Goal: Find specific page/section: Find specific page/section

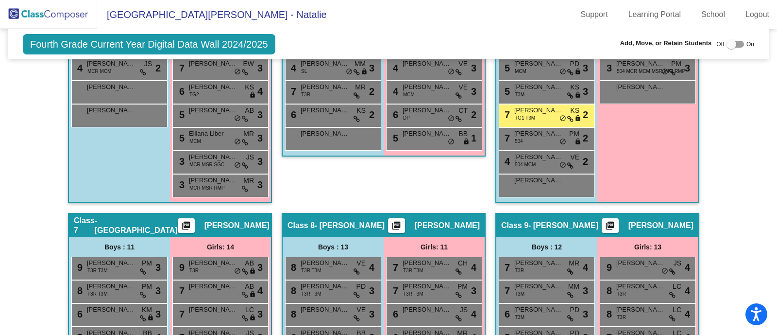
scroll to position [922, 0]
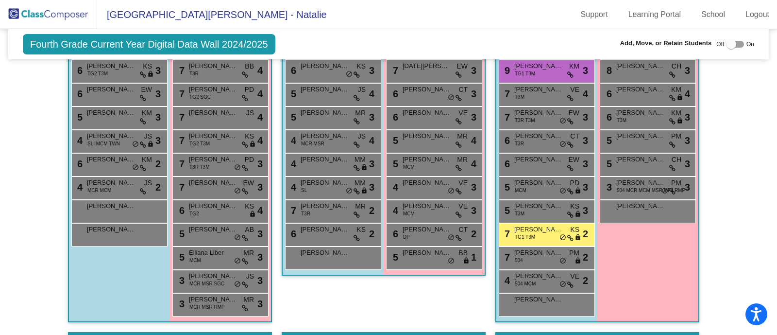
click at [63, 16] on img at bounding box center [48, 14] width 97 height 29
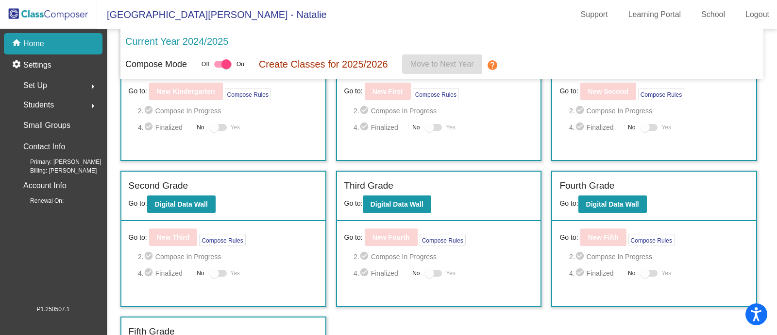
scroll to position [91, 0]
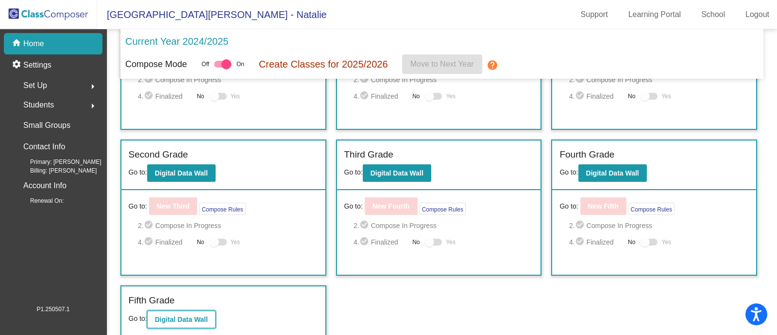
click at [181, 316] on b "Digital Data Wall" at bounding box center [181, 319] width 53 height 8
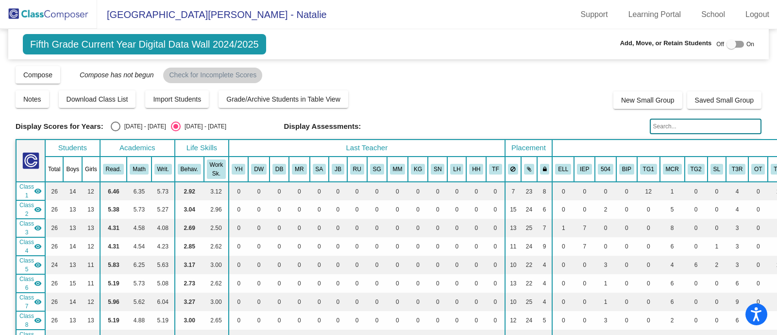
click at [727, 42] on div at bounding box center [732, 44] width 10 height 10
checkbox input "true"
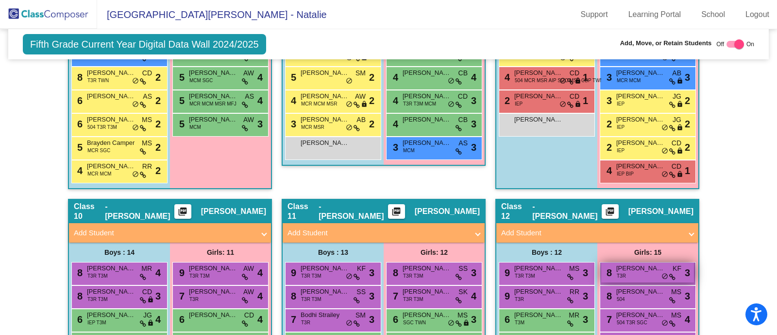
scroll to position [1578, 0]
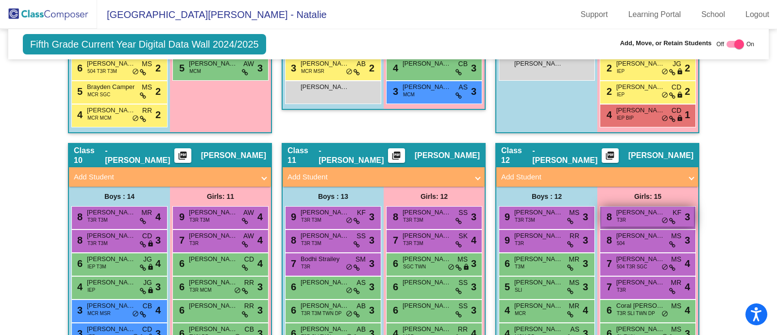
click at [629, 210] on span "[PERSON_NAME]" at bounding box center [640, 212] width 49 height 10
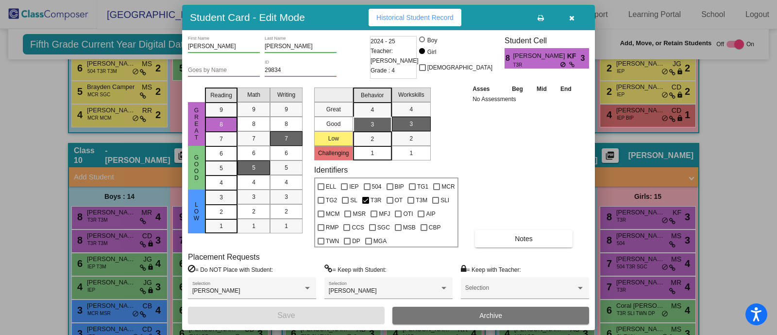
click at [578, 17] on button "button" at bounding box center [571, 17] width 31 height 17
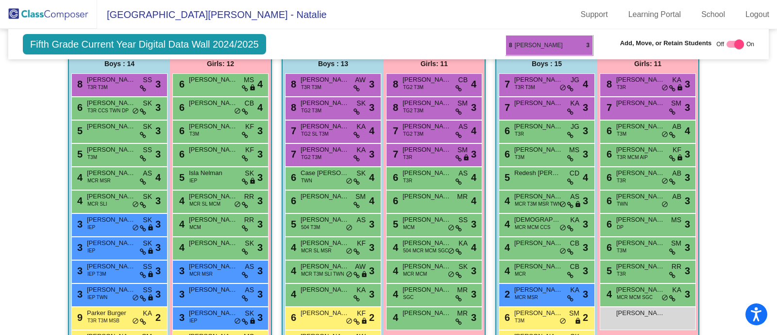
scroll to position [869, 0]
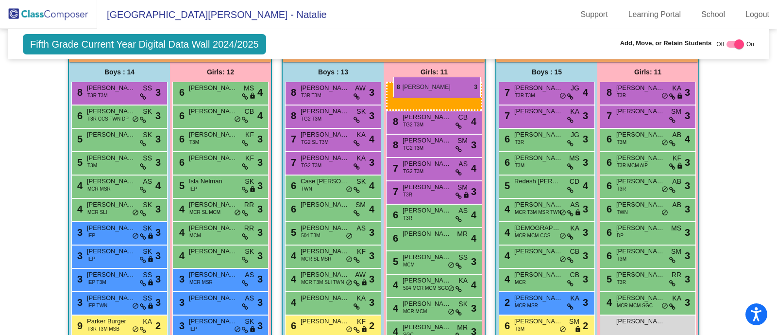
drag, startPoint x: 643, startPoint y: 213, endPoint x: 393, endPoint y: 77, distance: 284.6
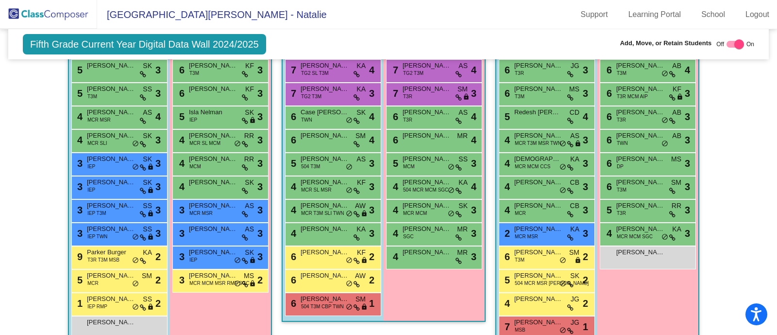
scroll to position [748, 0]
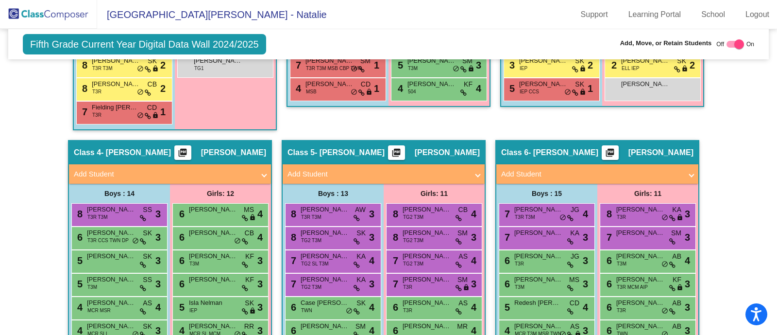
click at [48, 16] on img at bounding box center [48, 14] width 97 height 29
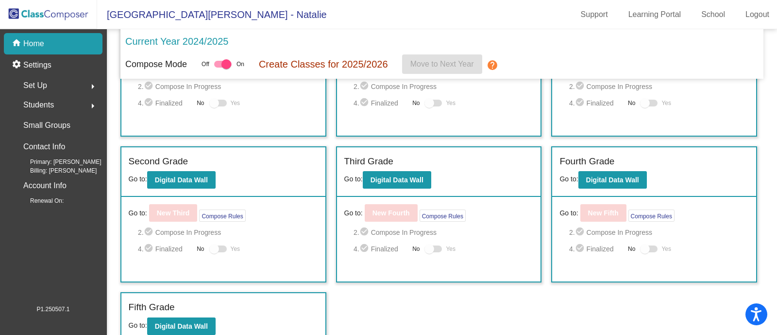
scroll to position [91, 0]
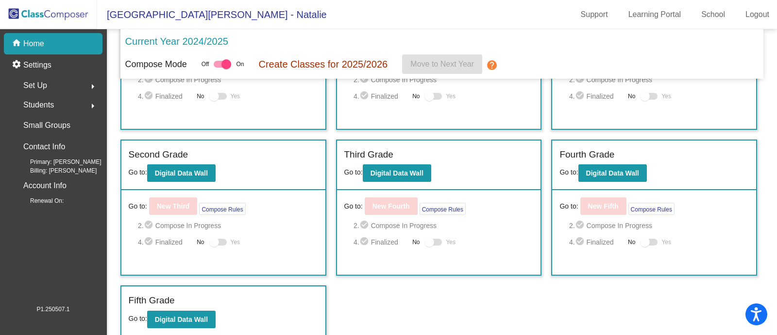
click at [54, 20] on img at bounding box center [48, 14] width 97 height 29
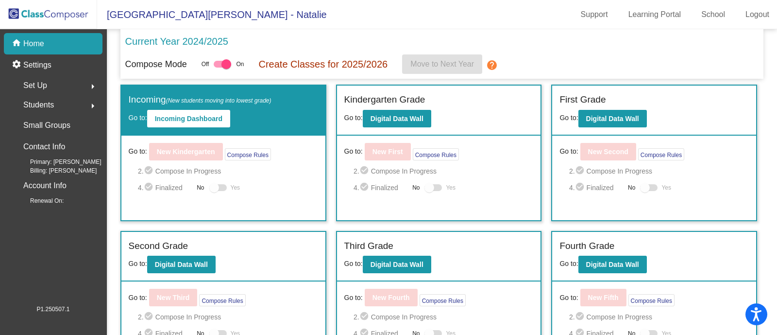
click at [46, 40] on div "home Home" at bounding box center [53, 43] width 99 height 21
click at [37, 16] on img at bounding box center [48, 14] width 97 height 29
click at [45, 17] on img at bounding box center [48, 14] width 97 height 29
click at [45, 16] on img at bounding box center [48, 14] width 97 height 29
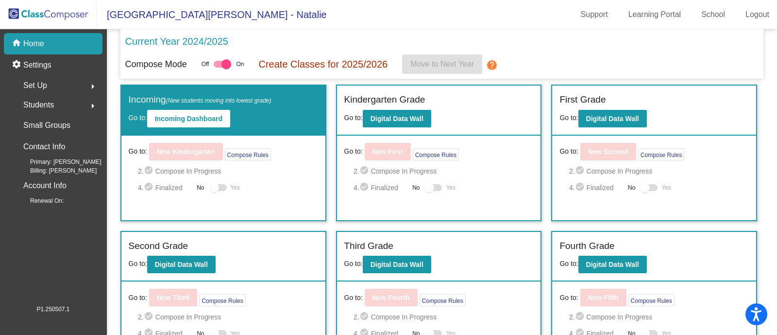
click at [45, 15] on img at bounding box center [48, 14] width 97 height 29
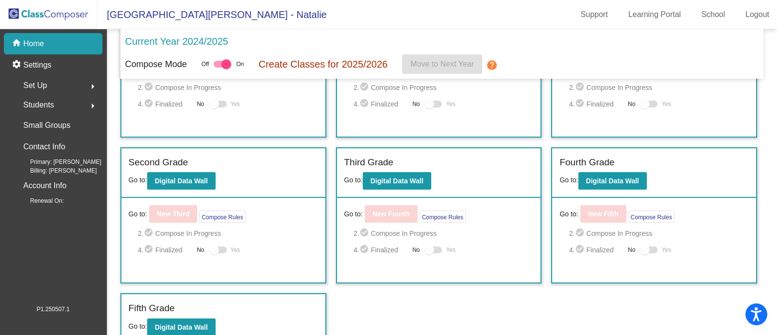
scroll to position [91, 0]
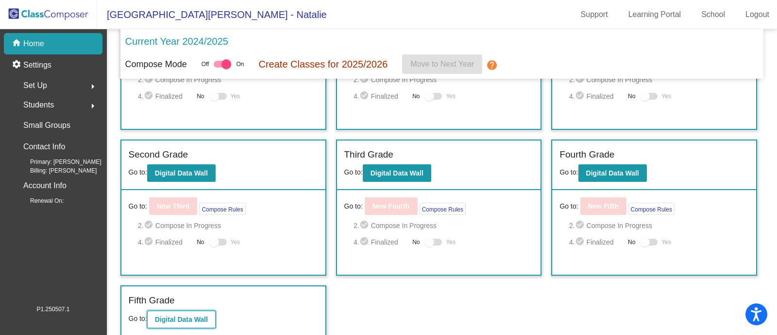
click at [191, 315] on b "Digital Data Wall" at bounding box center [181, 319] width 53 height 8
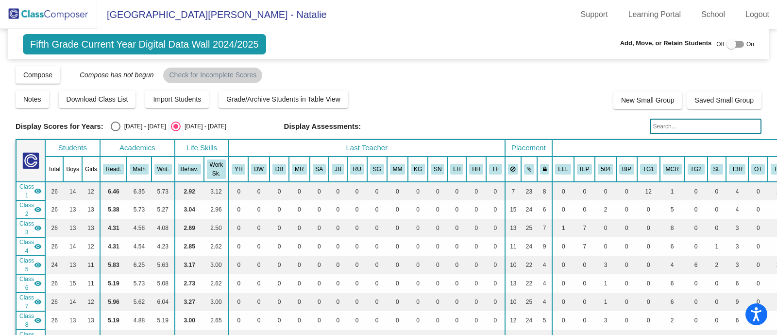
click at [50, 10] on img at bounding box center [48, 14] width 97 height 29
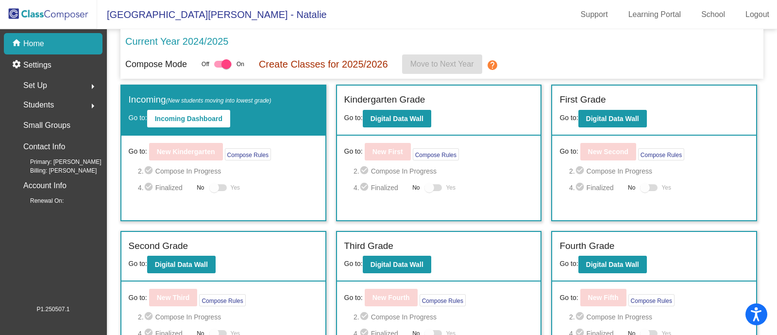
click at [492, 67] on mat-icon "help" at bounding box center [492, 65] width 12 height 12
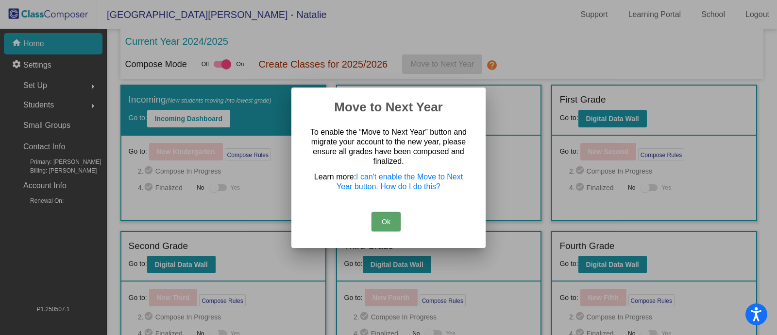
click at [537, 35] on div at bounding box center [388, 167] width 777 height 335
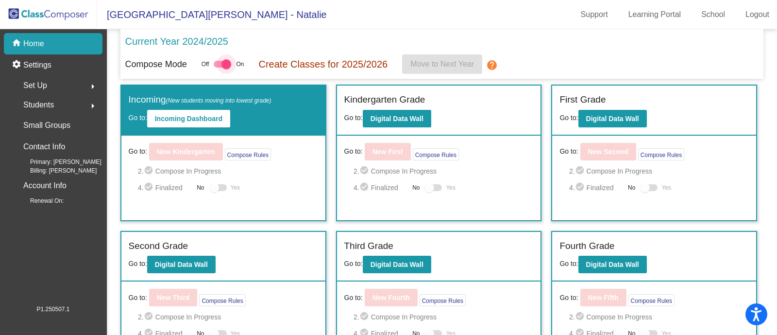
click at [219, 63] on div at bounding box center [222, 64] width 17 height 7
click at [219, 68] on input "checkbox" at bounding box center [218, 68] width 0 height 0
checkbox input "false"
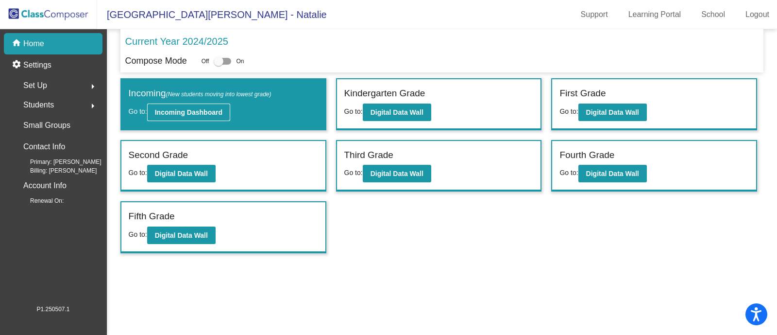
click at [177, 108] on b "Incoming Dashboard" at bounding box center [189, 112] width 68 height 8
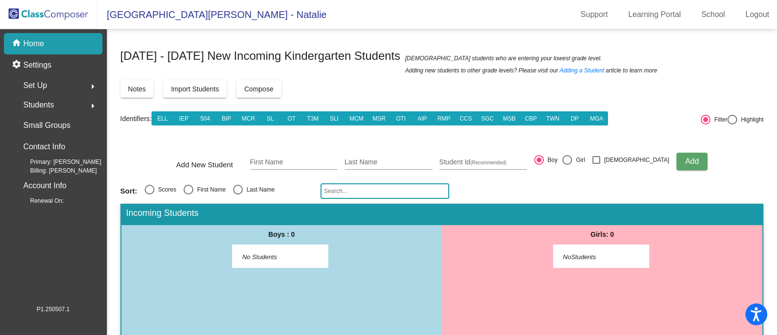
click at [24, 37] on div "home Home" at bounding box center [53, 43] width 99 height 21
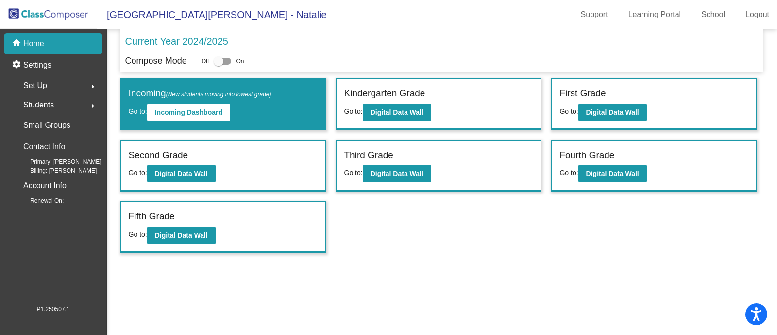
click at [221, 64] on div at bounding box center [219, 61] width 10 height 10
click at [219, 65] on input "checkbox" at bounding box center [218, 65] width 0 height 0
checkbox input "true"
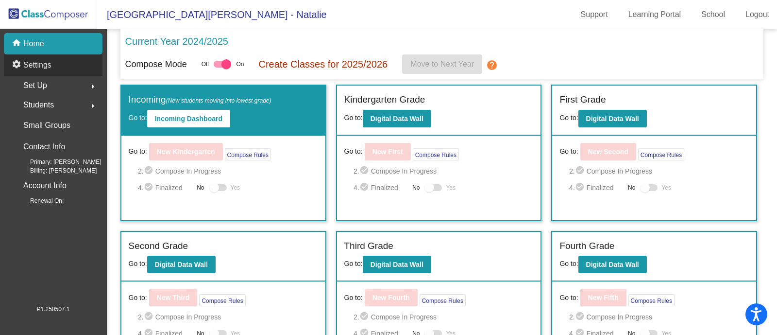
click at [38, 68] on p "Settings" at bounding box center [37, 65] width 28 height 12
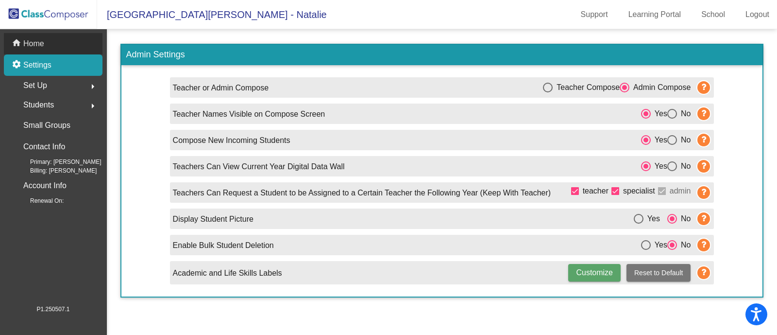
click at [50, 44] on div "home Home" at bounding box center [53, 43] width 99 height 21
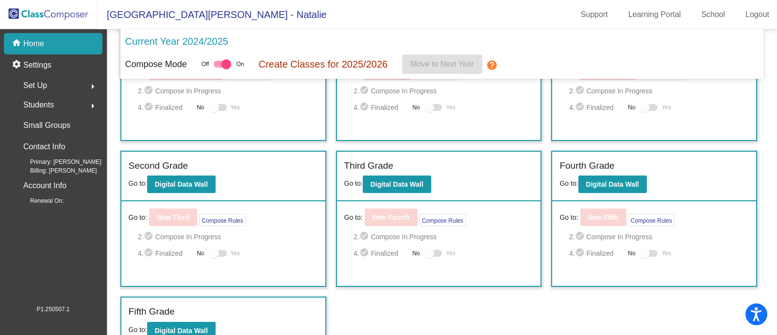
scroll to position [91, 0]
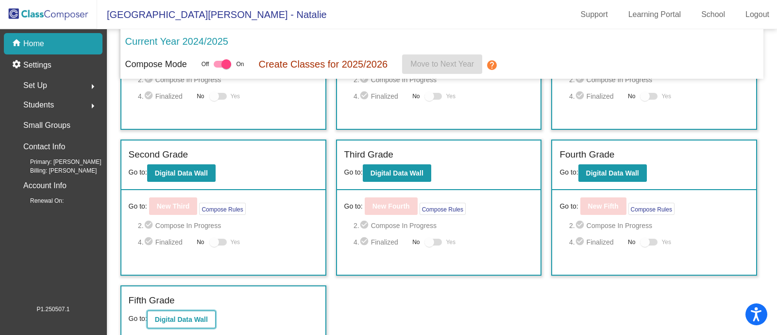
click at [171, 318] on b "Digital Data Wall" at bounding box center [181, 319] width 53 height 8
